Goal: Task Accomplishment & Management: Complete application form

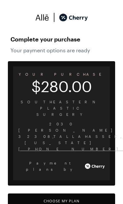
scroll to position [18, 0]
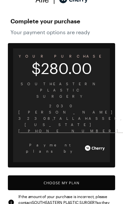
click at [85, 175] on button "Choose My Plan" at bounding box center [62, 182] width 108 height 15
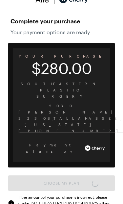
scroll to position [543, 0]
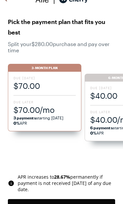
click at [74, 115] on span "3 payments starting [DATE] 0% APR" at bounding box center [44, 120] width 62 height 11
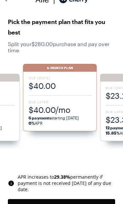
click at [71, 109] on span "$40.00/mo" at bounding box center [60, 109] width 62 height 11
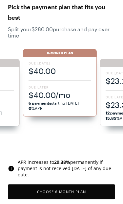
scroll to position [53, 0]
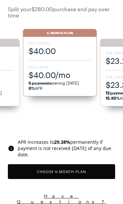
click at [88, 179] on button "Choose 6 -Month Plan" at bounding box center [62, 171] width 108 height 15
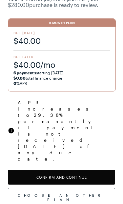
scroll to position [31, 0]
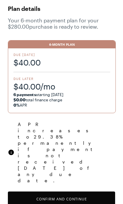
click at [94, 191] on button "Confirm and Continue" at bounding box center [62, 198] width 108 height 15
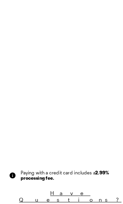
scroll to position [30, 0]
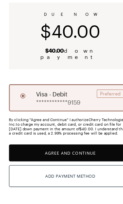
click at [91, 152] on button "Agree and Continue" at bounding box center [62, 159] width 108 height 15
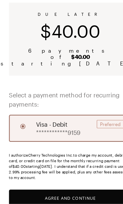
click at [86, 191] on button "Agree and Continue" at bounding box center [62, 198] width 108 height 15
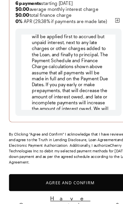
scroll to position [2367, 0]
click at [76, 178] on button "Agree and Confirm" at bounding box center [62, 185] width 108 height 15
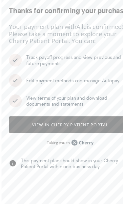
scroll to position [5, 0]
click at [67, 127] on button "View in Cherry patient portal" at bounding box center [62, 134] width 108 height 15
